Goal: Task Accomplishment & Management: Manage account settings

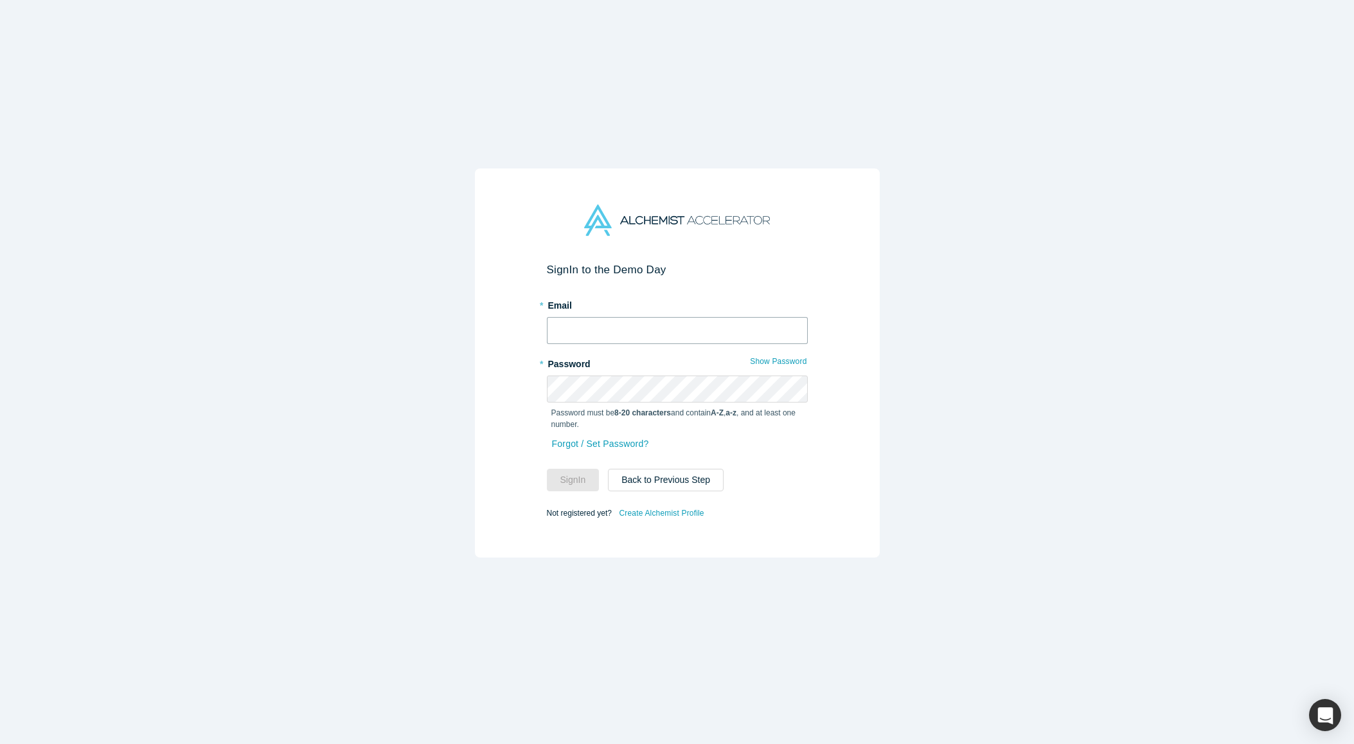
click at [605, 332] on input "text" at bounding box center [677, 330] width 261 height 27
type input "[EMAIL_ADDRESS][DOMAIN_NAME]"
click at [547, 469] on button "Sign In" at bounding box center [573, 480] width 53 height 22
